Goal: Task Accomplishment & Management: Manage account settings

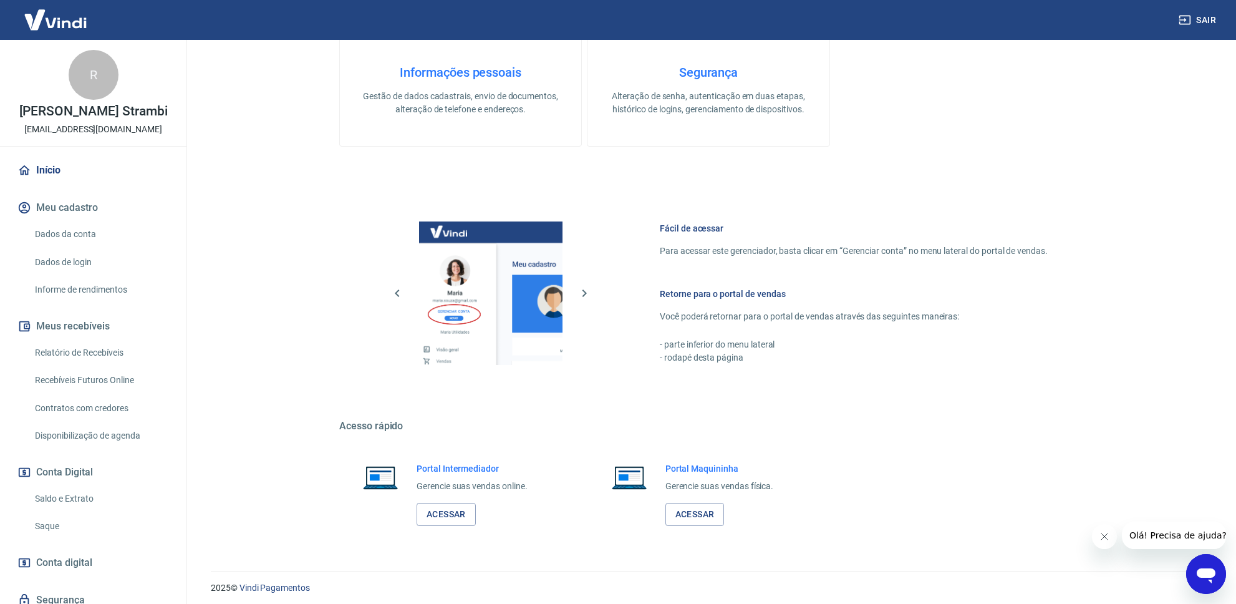
scroll to position [369, 0]
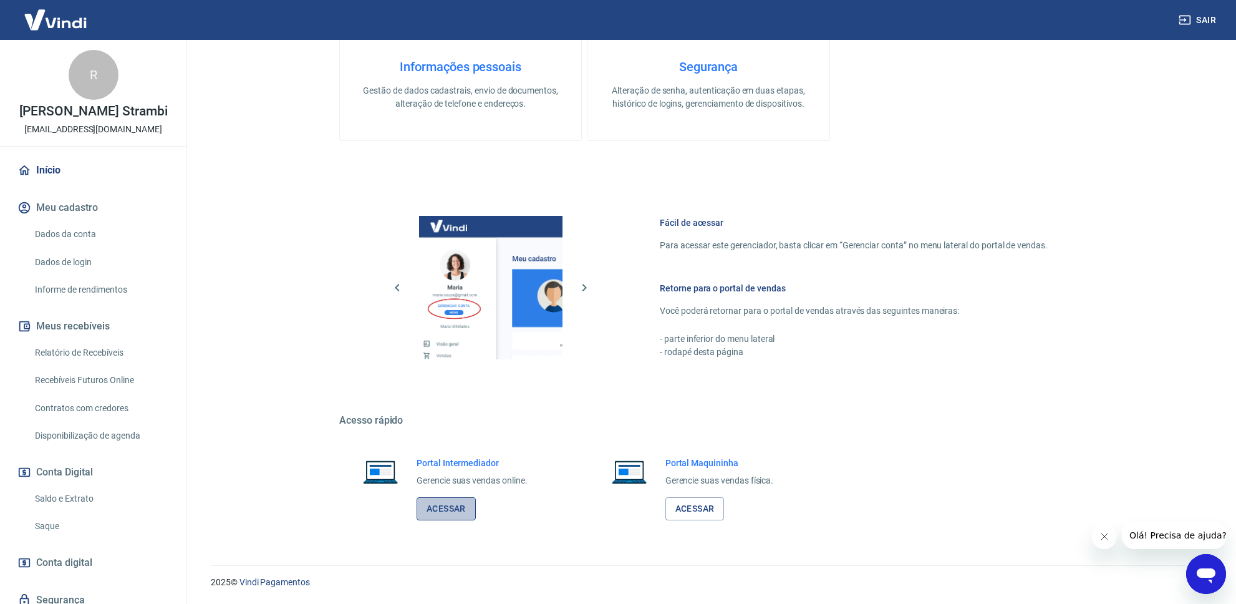
click at [445, 514] on link "Acessar" at bounding box center [446, 508] width 59 height 23
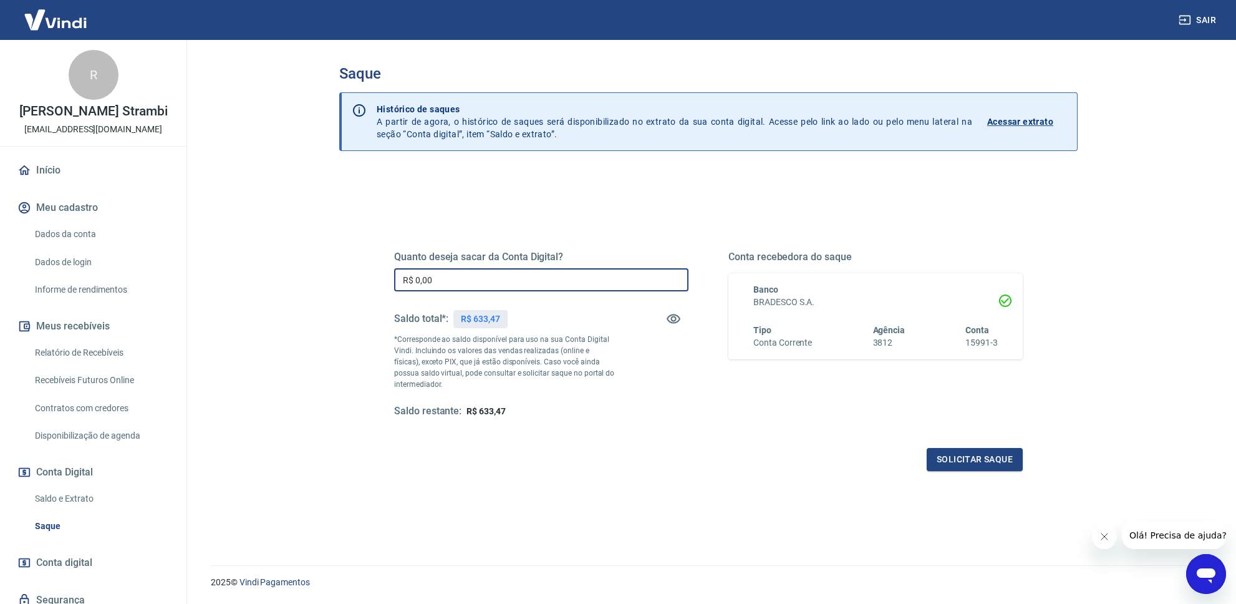
click at [458, 279] on input "R$ 0,00" at bounding box center [541, 279] width 294 height 23
type input "R$ 633,47"
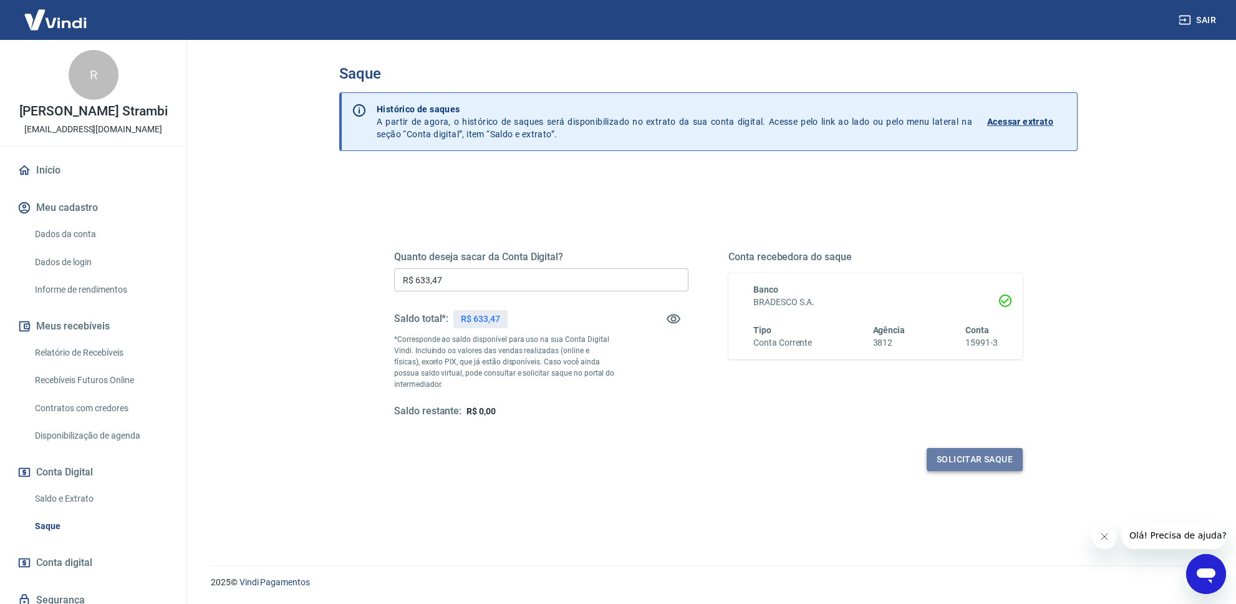
click at [932, 460] on button "Solicitar saque" at bounding box center [975, 459] width 96 height 23
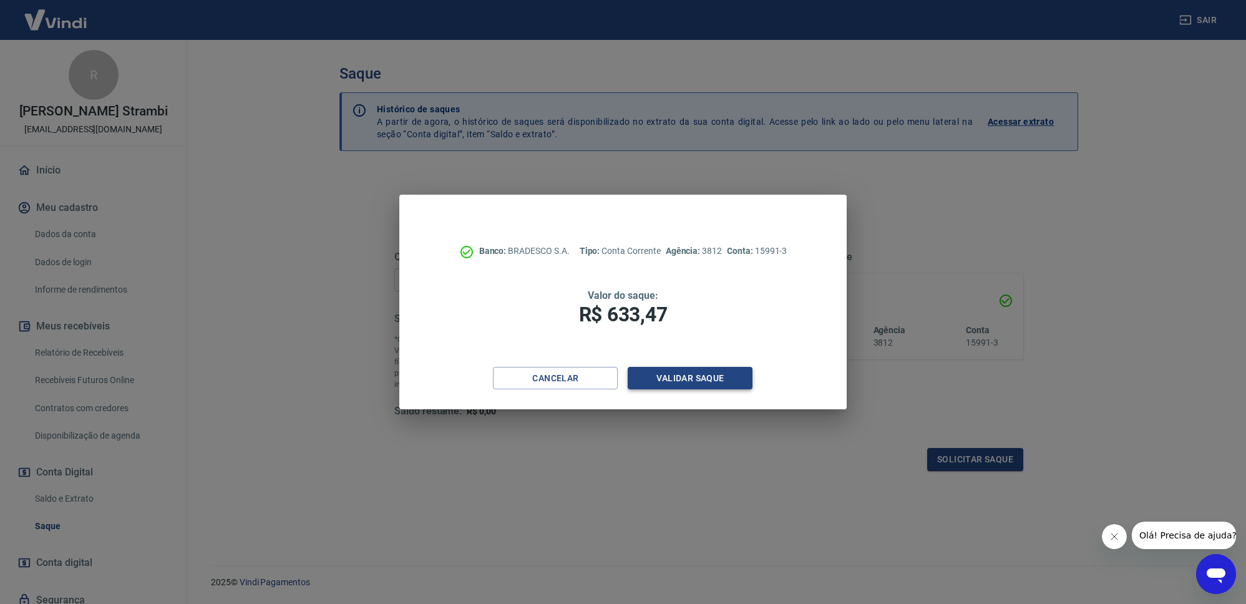
click at [730, 376] on button "Validar saque" at bounding box center [690, 378] width 125 height 23
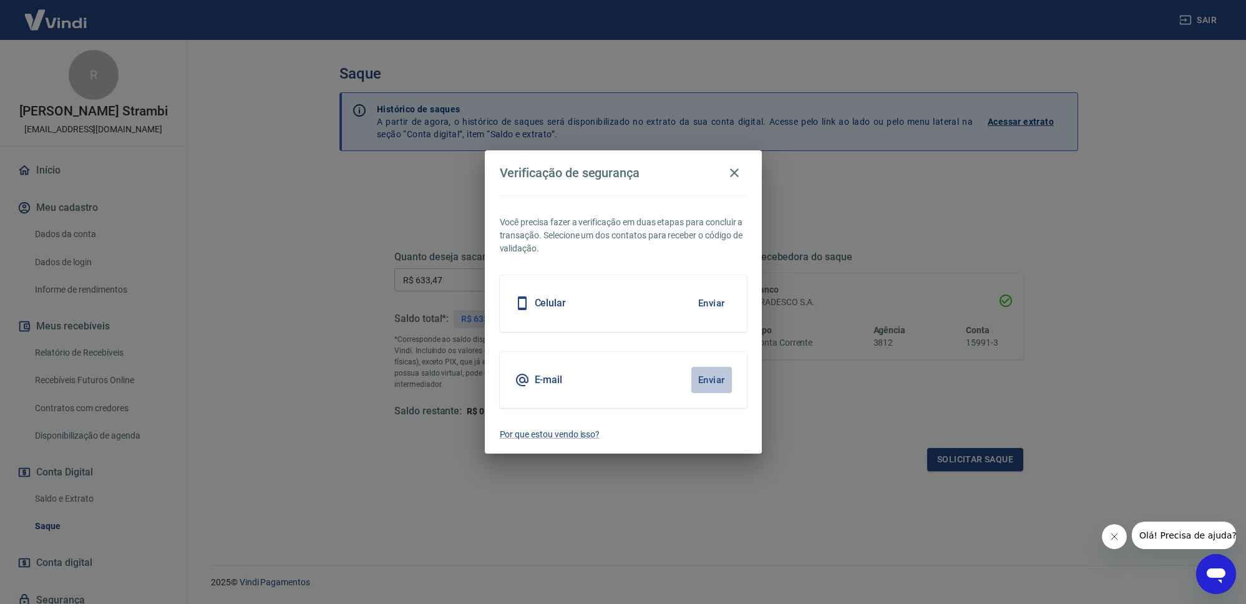
click at [706, 389] on button "Enviar" at bounding box center [711, 380] width 41 height 26
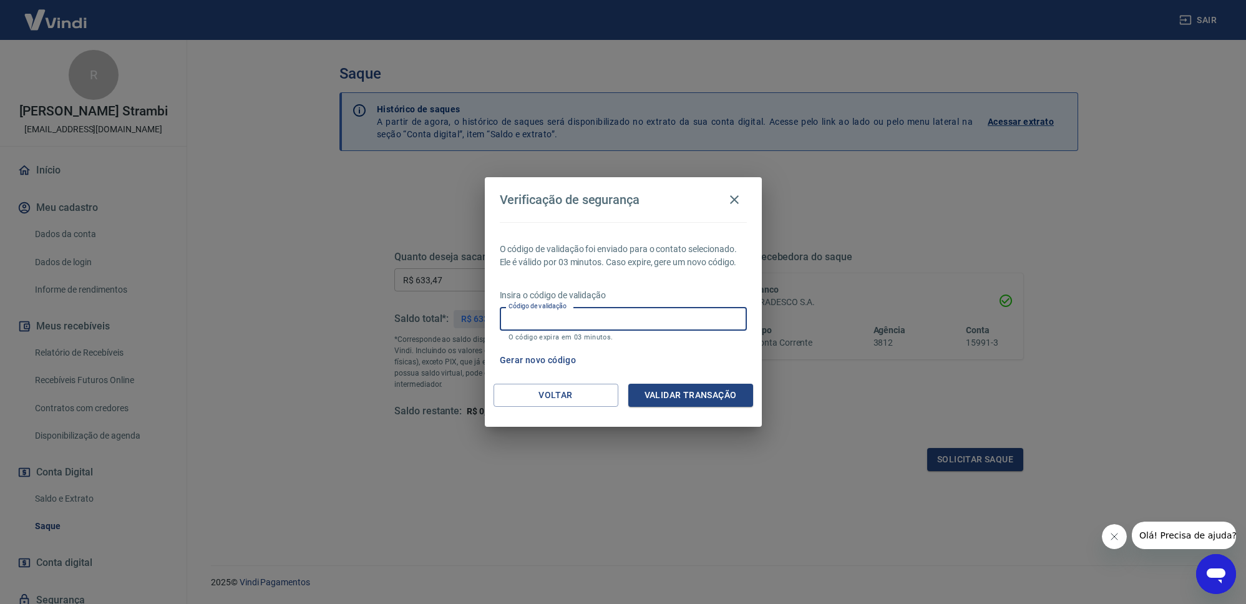
click at [653, 314] on input "Código de validação" at bounding box center [623, 318] width 247 height 23
type input "152291"
click at [714, 387] on button "Validar transação" at bounding box center [690, 395] width 125 height 23
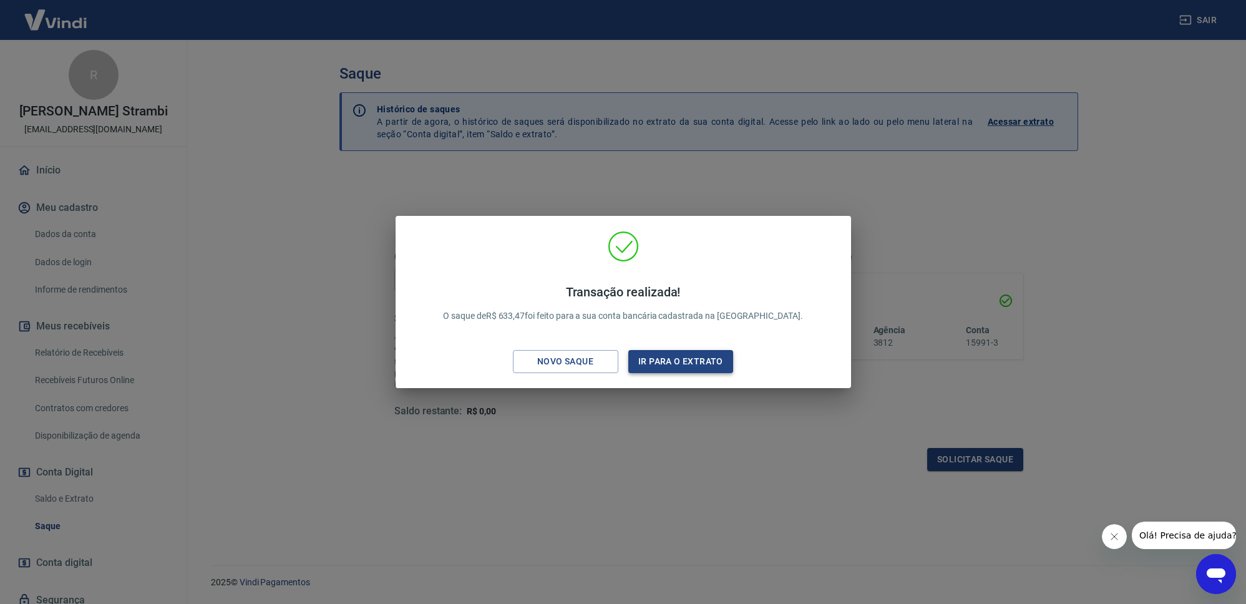
click at [664, 359] on button "Ir para o extrato" at bounding box center [680, 361] width 105 height 23
